Goal: Task Accomplishment & Management: Manage account settings

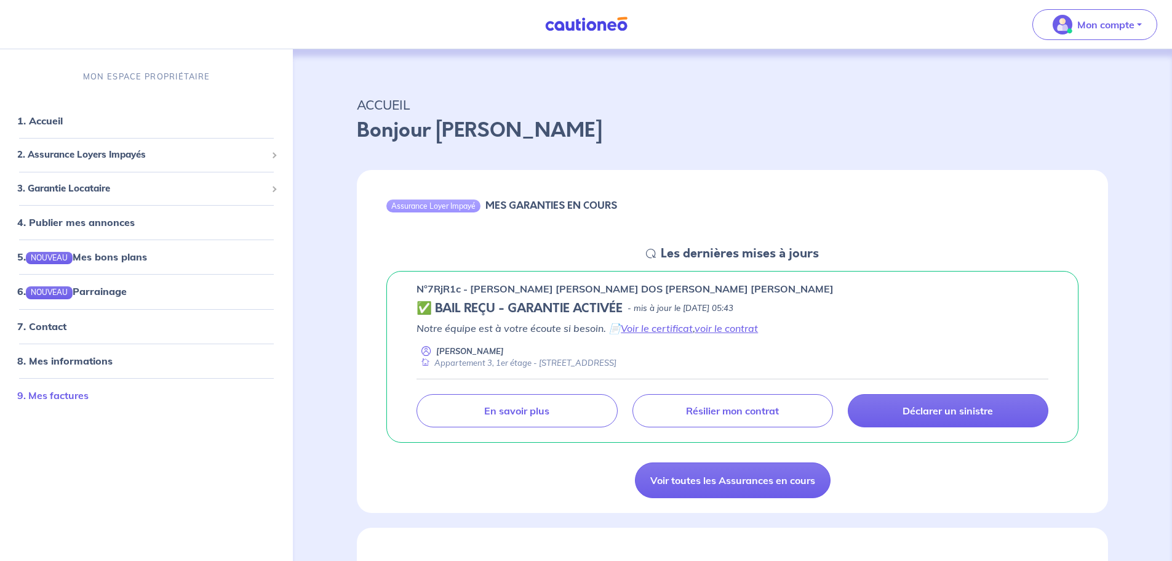
click at [71, 401] on link "9. Mes factures" at bounding box center [52, 395] width 71 height 12
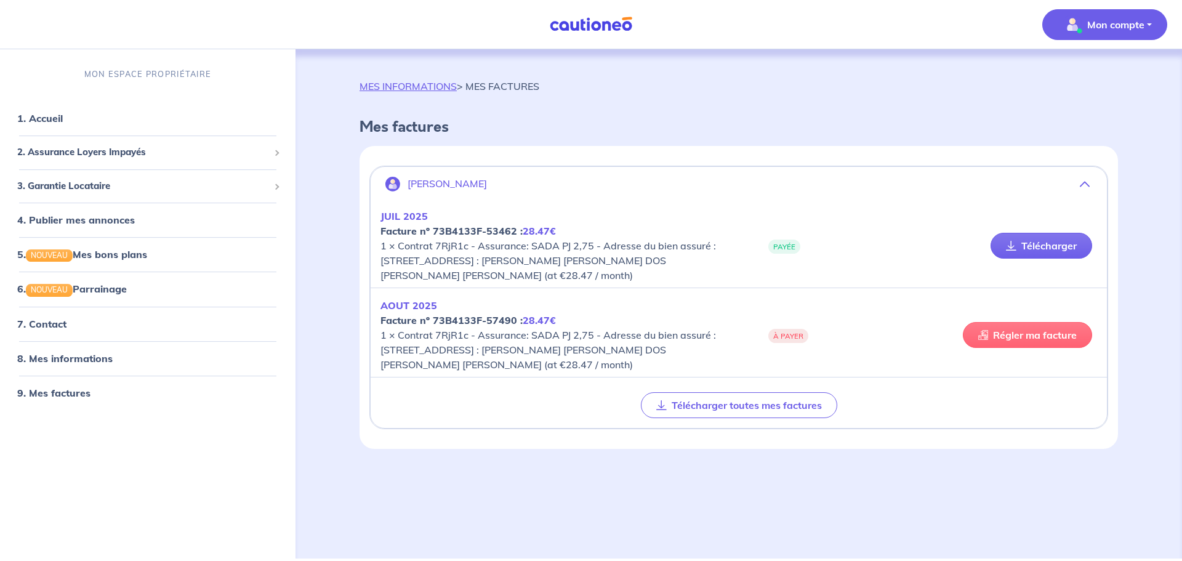
click at [1011, 330] on link "Régler ma facture" at bounding box center [1027, 335] width 129 height 26
